Goal: Transaction & Acquisition: Obtain resource

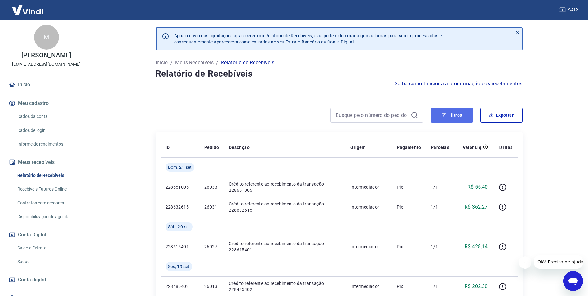
click at [445, 112] on button "Filtros" at bounding box center [452, 114] width 42 height 15
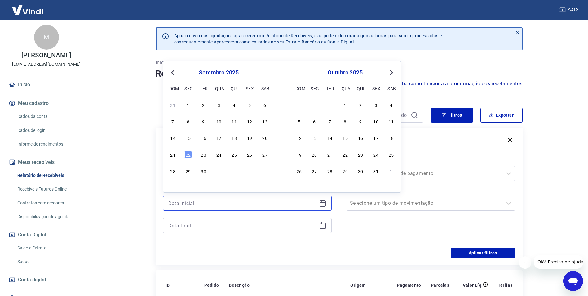
click at [245, 201] on input at bounding box center [242, 202] width 148 height 9
click at [247, 140] on div "19" at bounding box center [249, 137] width 7 height 7
type input "[DATE]"
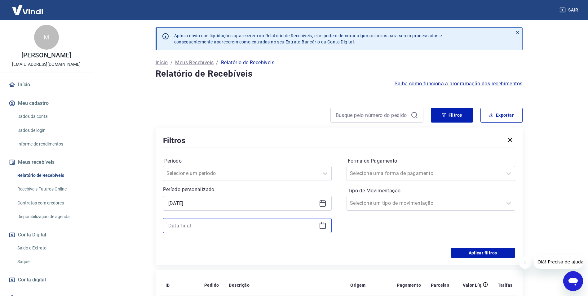
click at [275, 228] on input at bounding box center [242, 225] width 148 height 9
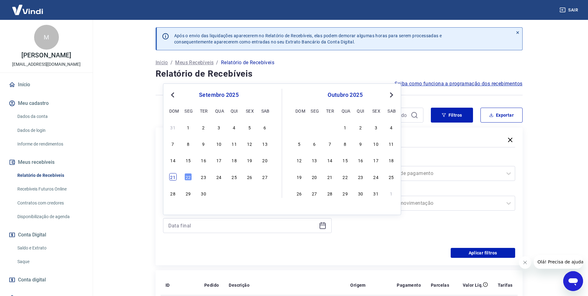
click at [174, 179] on div "21" at bounding box center [172, 176] width 7 height 7
type input "[DATE]"
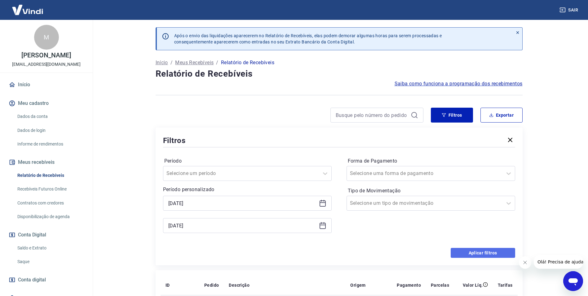
click at [462, 252] on button "Aplicar filtros" at bounding box center [482, 253] width 64 height 10
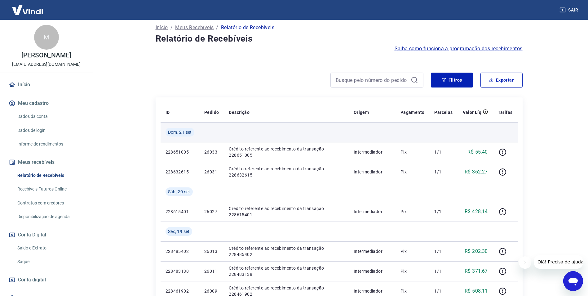
scroll to position [31, 0]
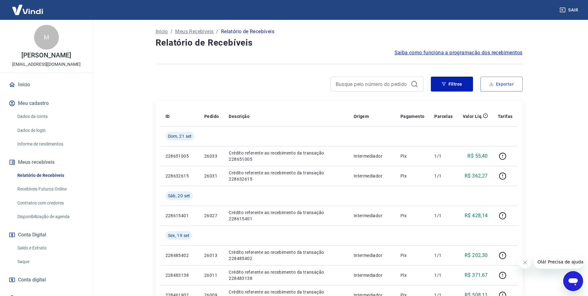
click at [495, 83] on button "Exportar" at bounding box center [501, 84] width 42 height 15
type input "[DATE]"
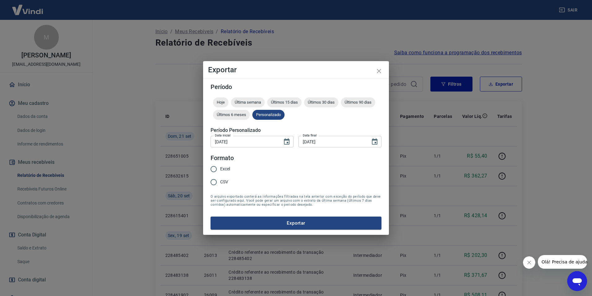
click at [227, 167] on span "Excel" at bounding box center [225, 168] width 10 height 7
click at [220, 167] on input "Excel" at bounding box center [213, 168] width 13 height 13
radio input "true"
click at [281, 221] on button "Exportar" at bounding box center [296, 222] width 171 height 13
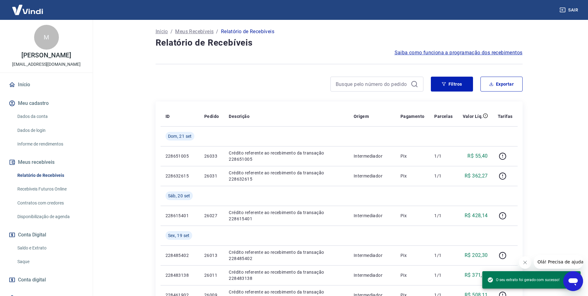
drag, startPoint x: 265, startPoint y: 82, endPoint x: 266, endPoint y: 68, distance: 13.6
click at [266, 82] on div at bounding box center [290, 84] width 268 height 15
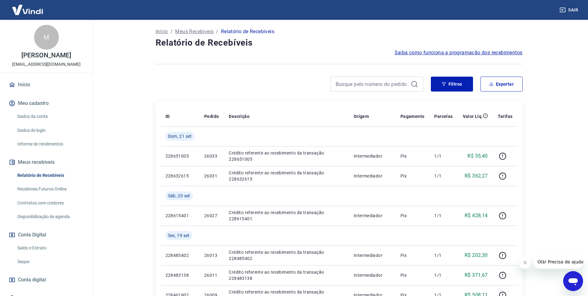
click at [34, 248] on link "Saldo e Extrato" at bounding box center [50, 247] width 70 height 13
